Goal: Transaction & Acquisition: Purchase product/service

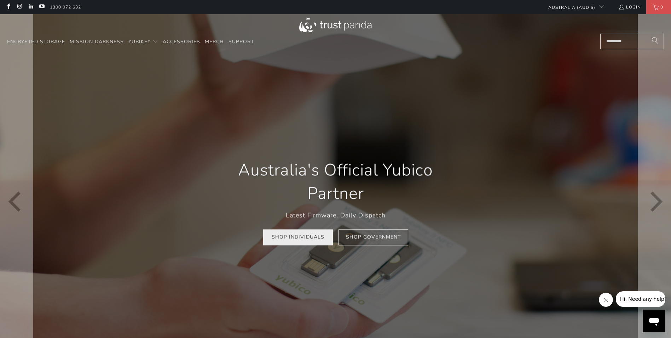
click at [310, 239] on link "Shop Individuals" at bounding box center [298, 237] width 70 height 16
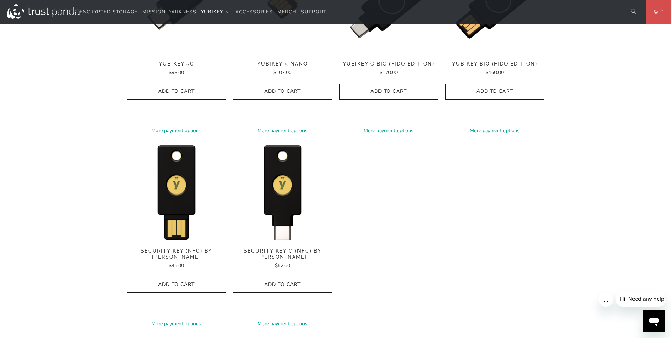
scroll to position [637, 0]
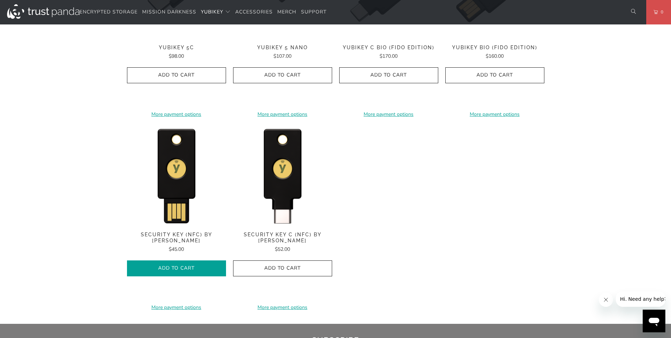
click at [176, 262] on icon "button" at bounding box center [176, 267] width 11 height 11
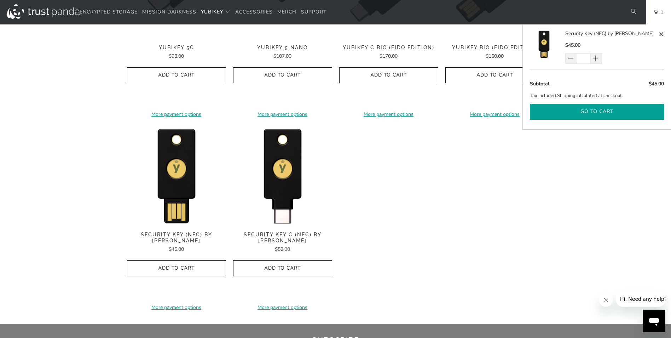
click at [591, 104] on button "Go to cart" at bounding box center [597, 112] width 134 height 16
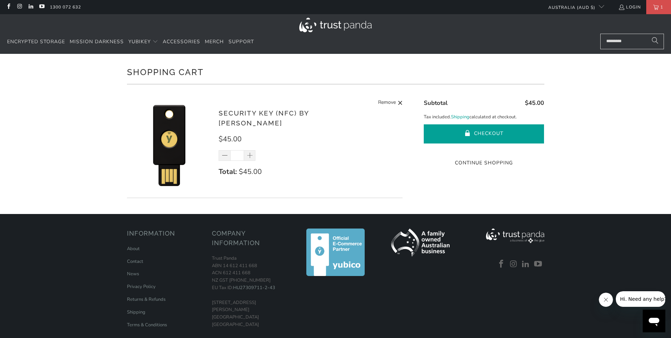
click at [486, 131] on button "Checkout" at bounding box center [484, 133] width 120 height 19
